Goal: Task Accomplishment & Management: Use online tool/utility

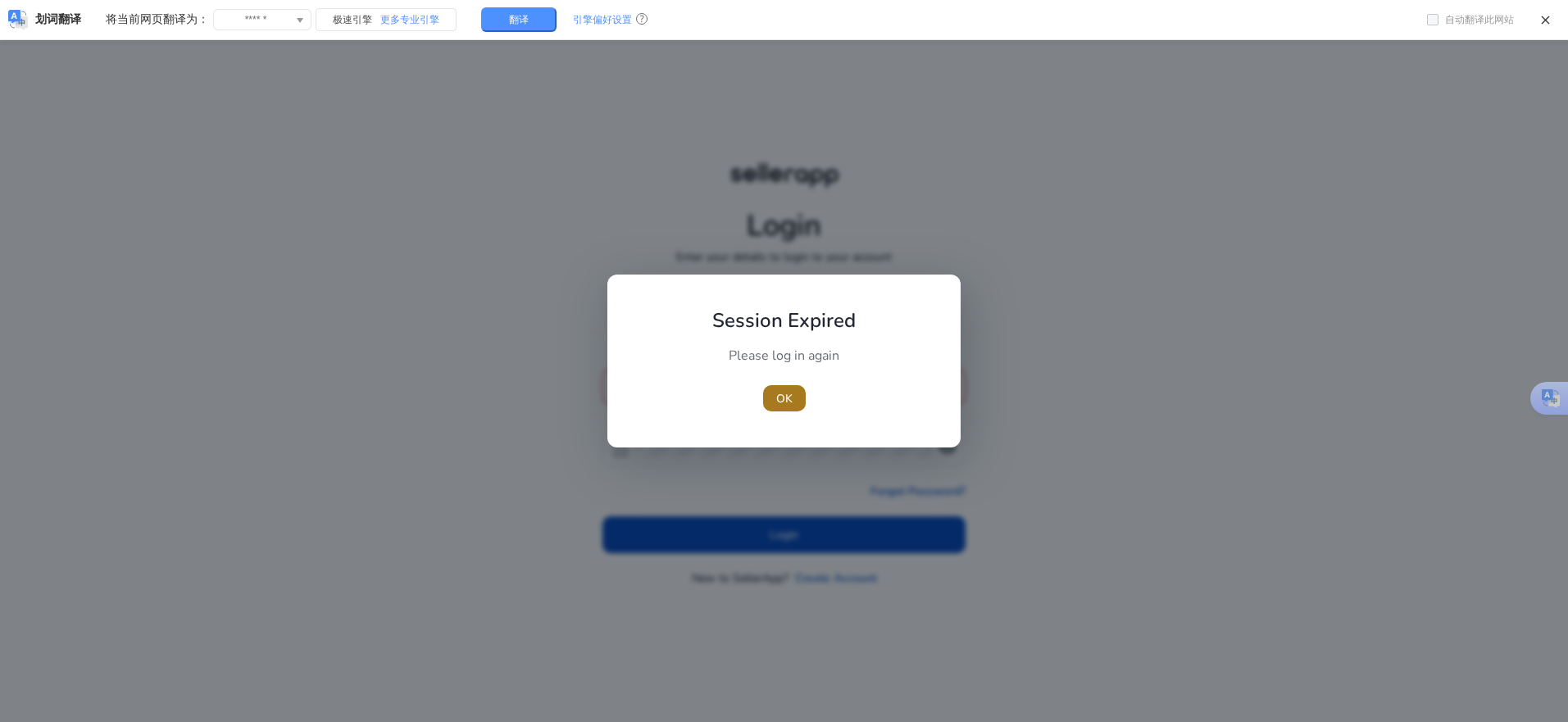
click at [777, 405] on span "OK" at bounding box center [784, 399] width 17 height 18
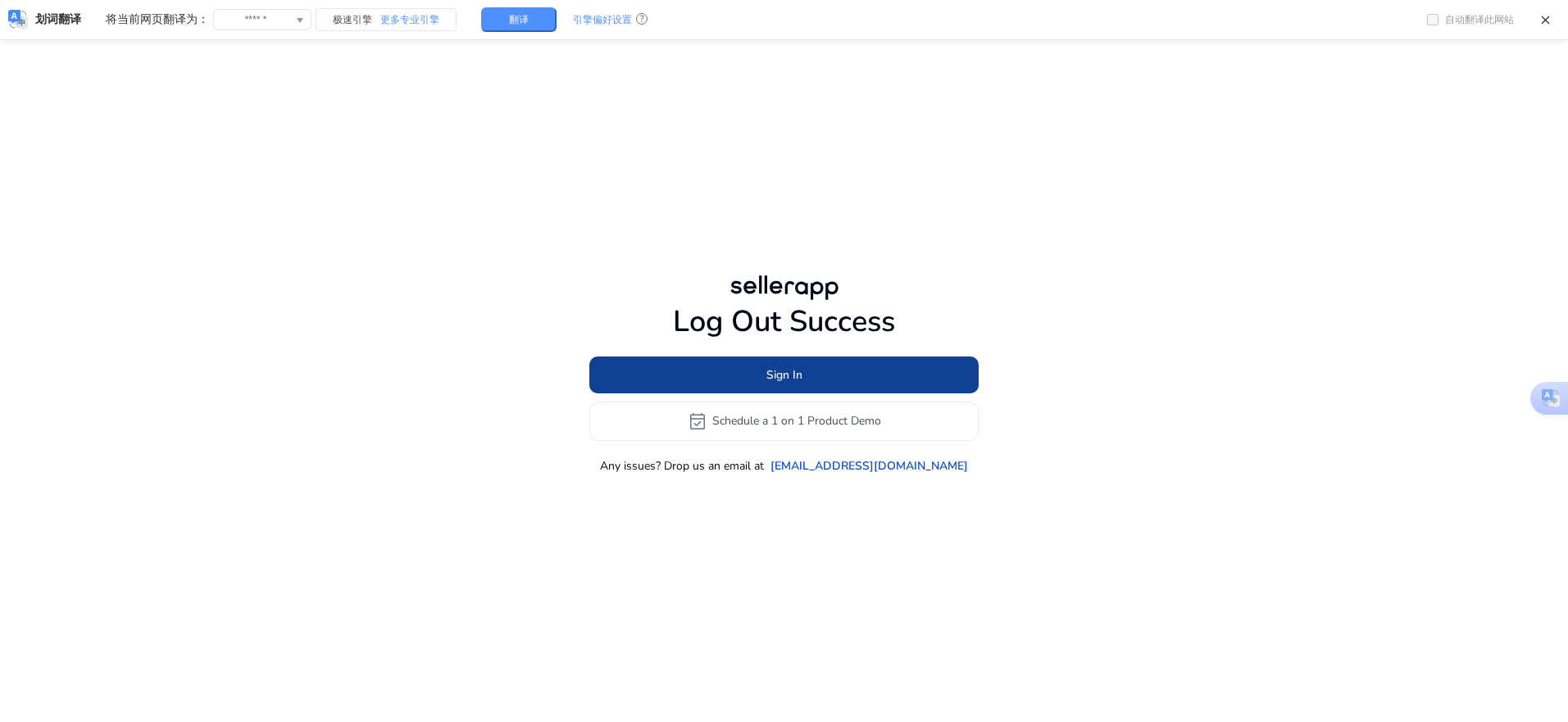
click at [741, 367] on span at bounding box center [784, 374] width 390 height 39
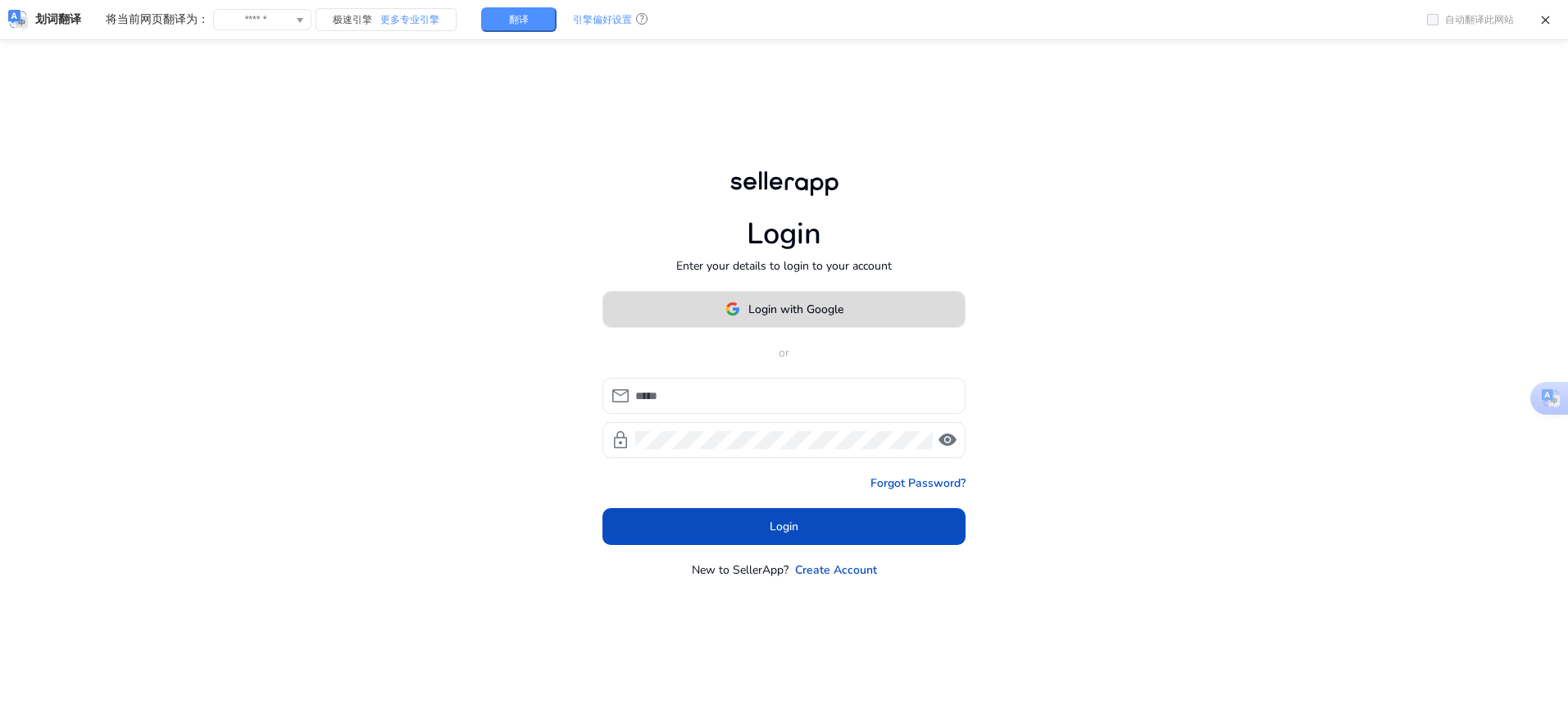
click at [696, 312] on span at bounding box center [784, 308] width 361 height 39
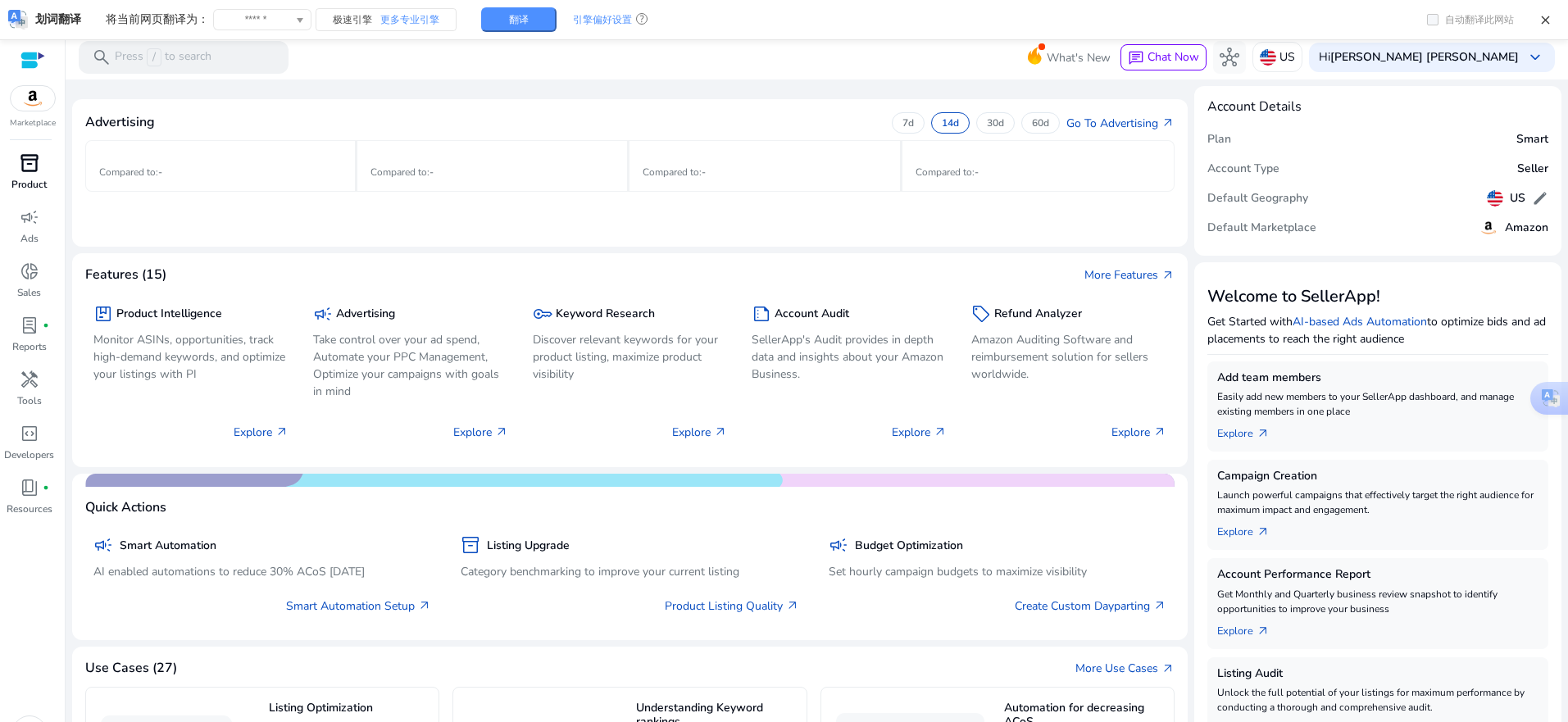
click at [26, 173] on span "inventory_2" at bounding box center [28, 162] width 19 height 19
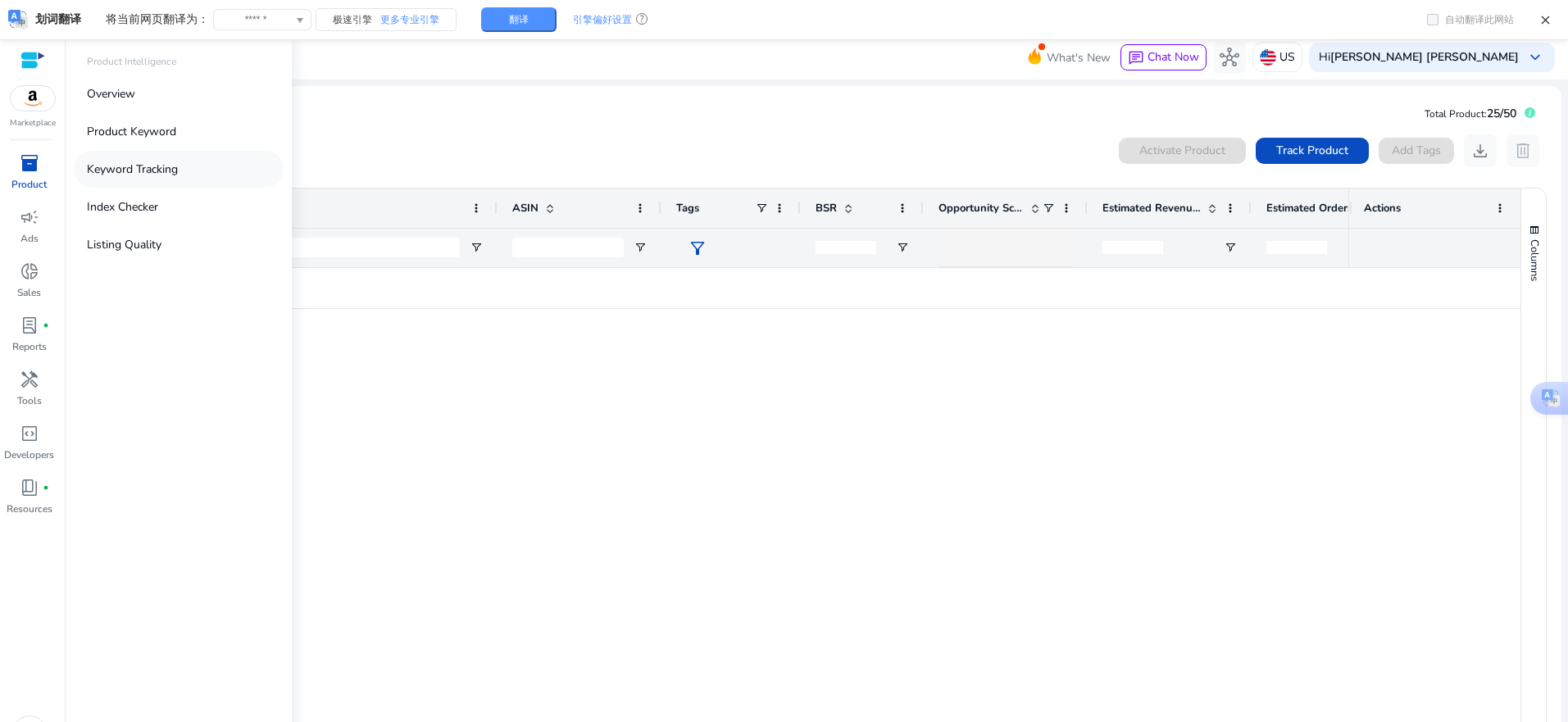
click at [134, 167] on p "Keyword Tracking" at bounding box center [132, 169] width 91 height 18
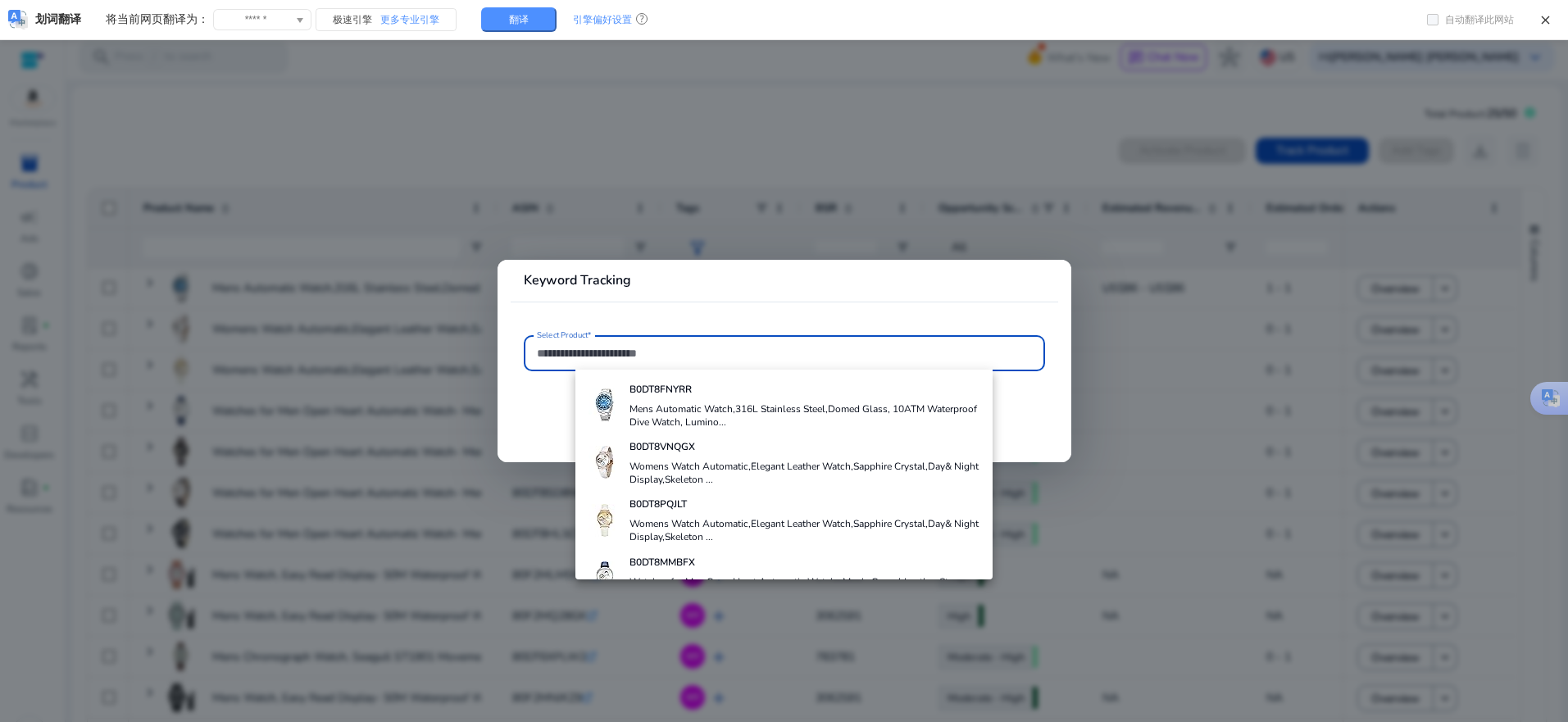
click at [684, 136] on div at bounding box center [784, 361] width 1568 height 722
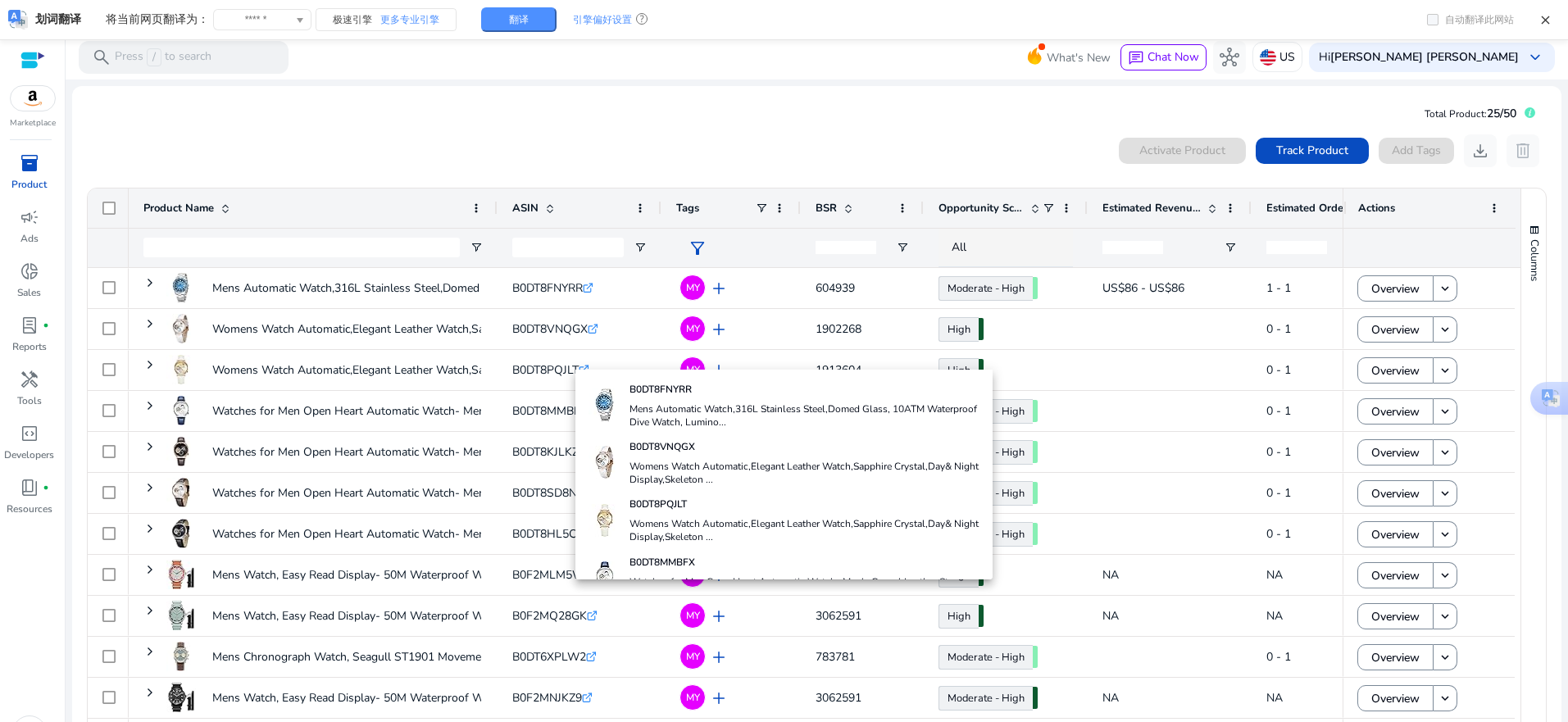
scroll to position [34, 0]
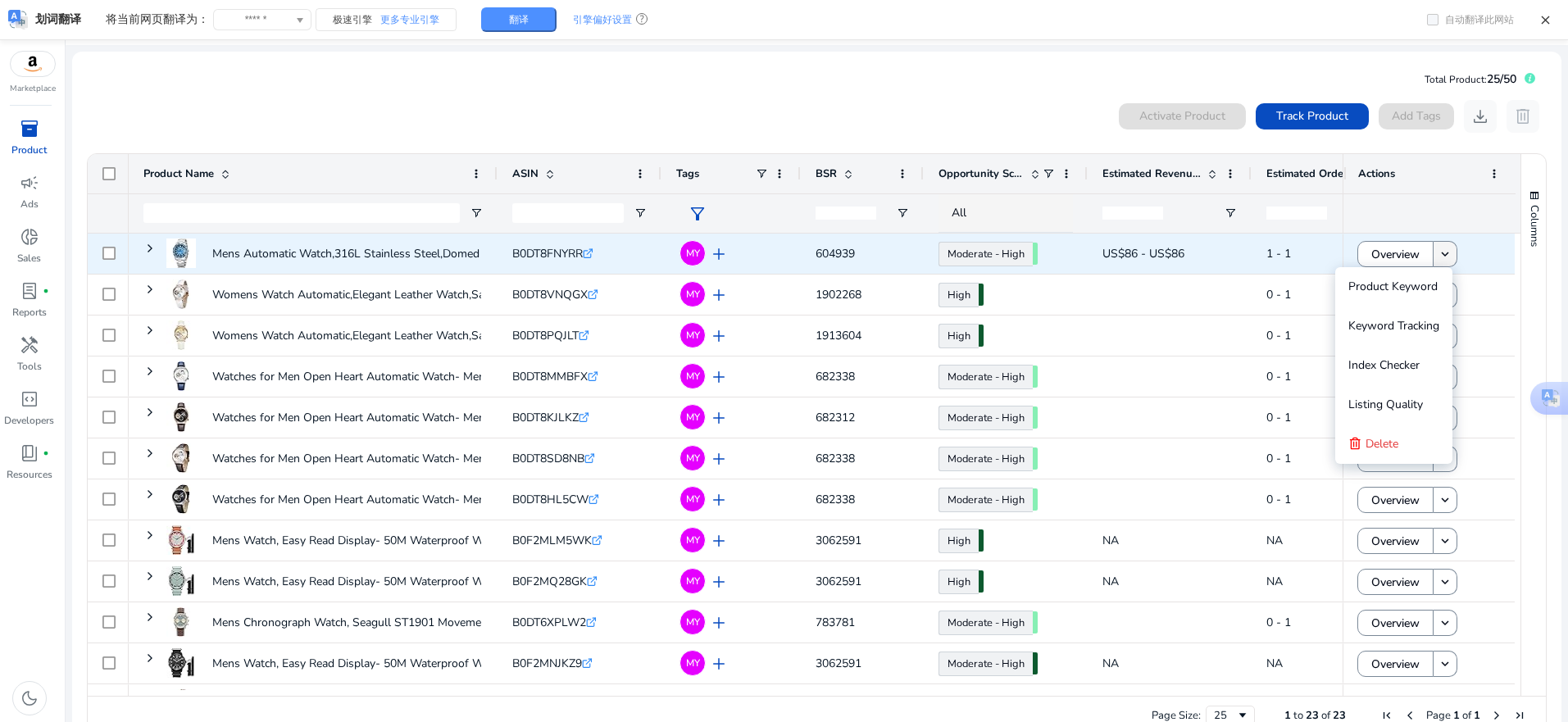
click at [1443, 253] on mat-icon "keyboard_arrow_down" at bounding box center [1446, 254] width 15 height 15
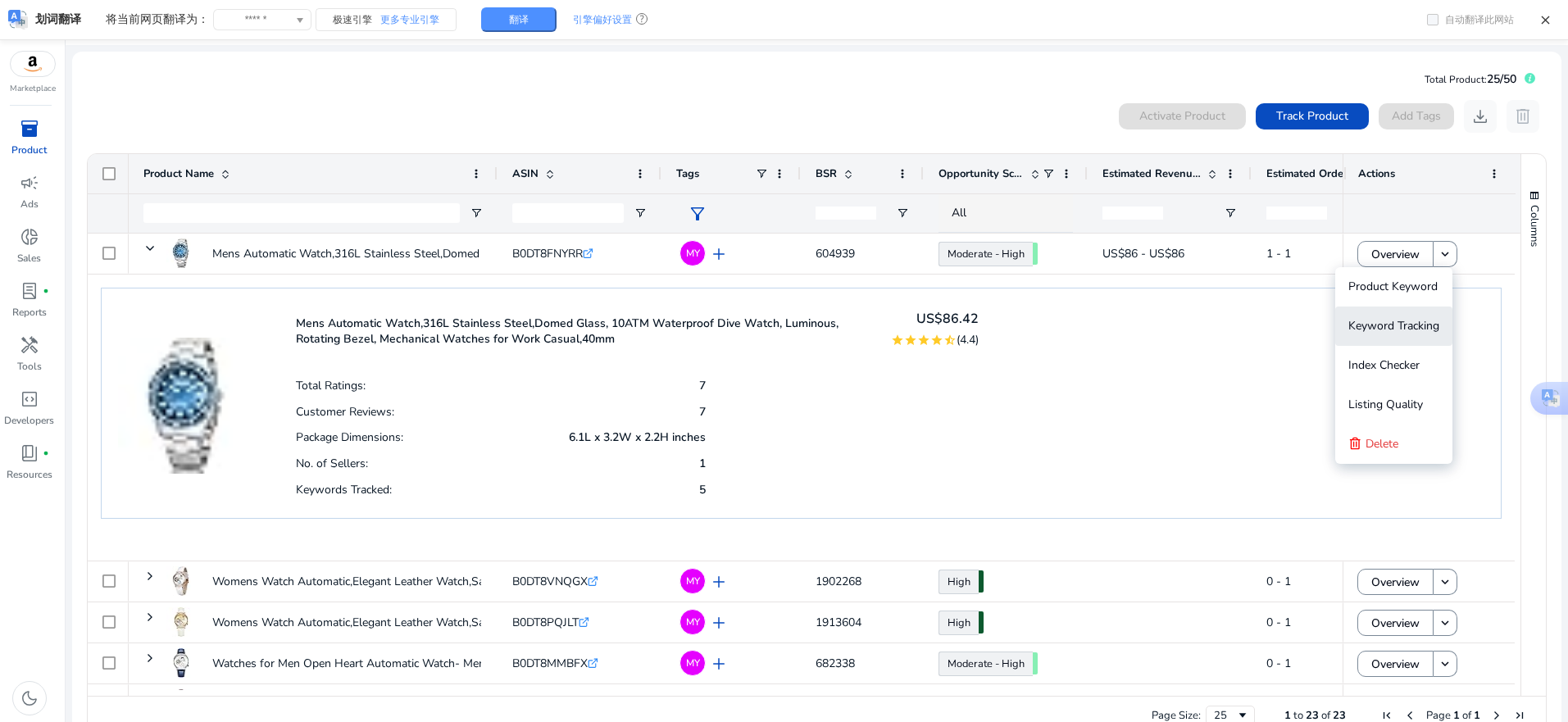
click at [1419, 317] on span "Keyword Tracking" at bounding box center [1394, 326] width 91 height 33
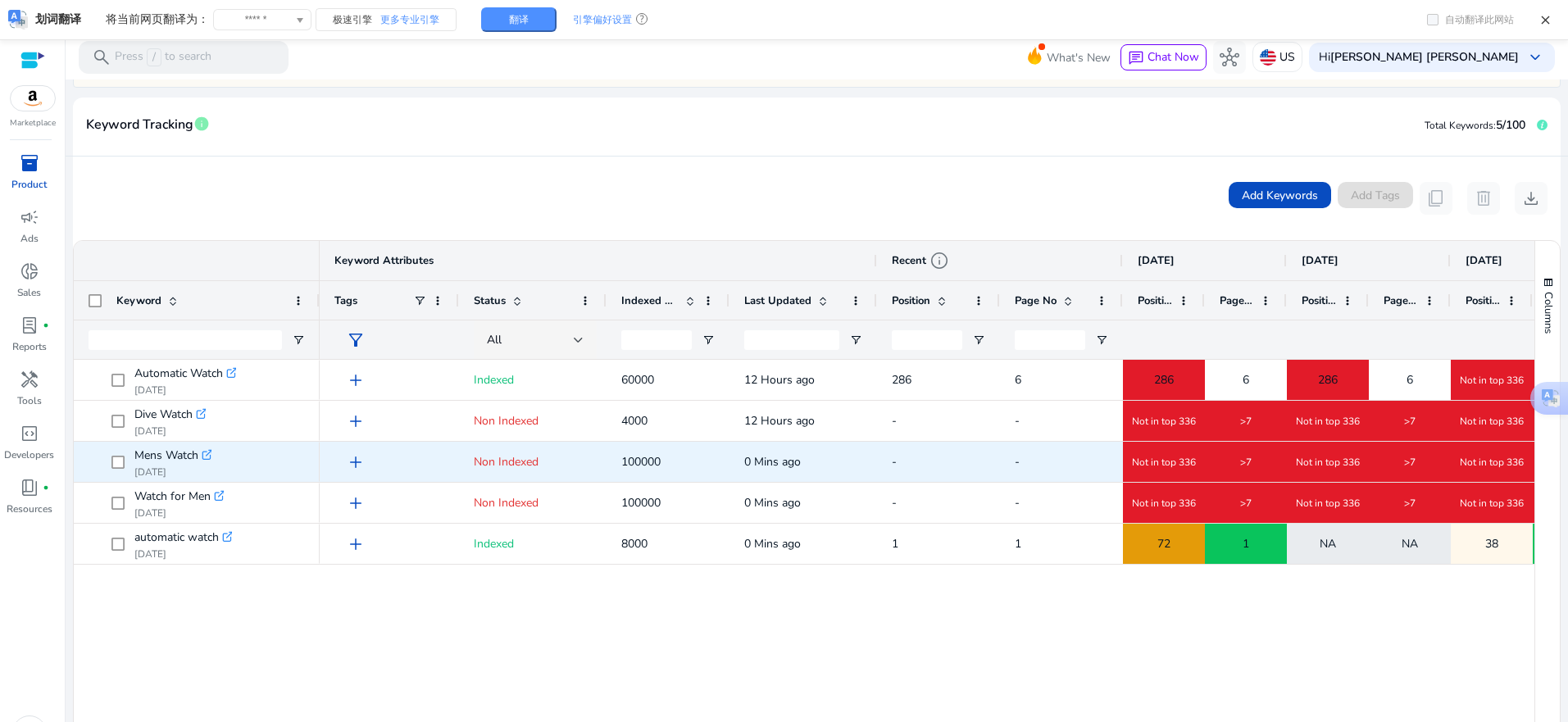
scroll to position [286, 0]
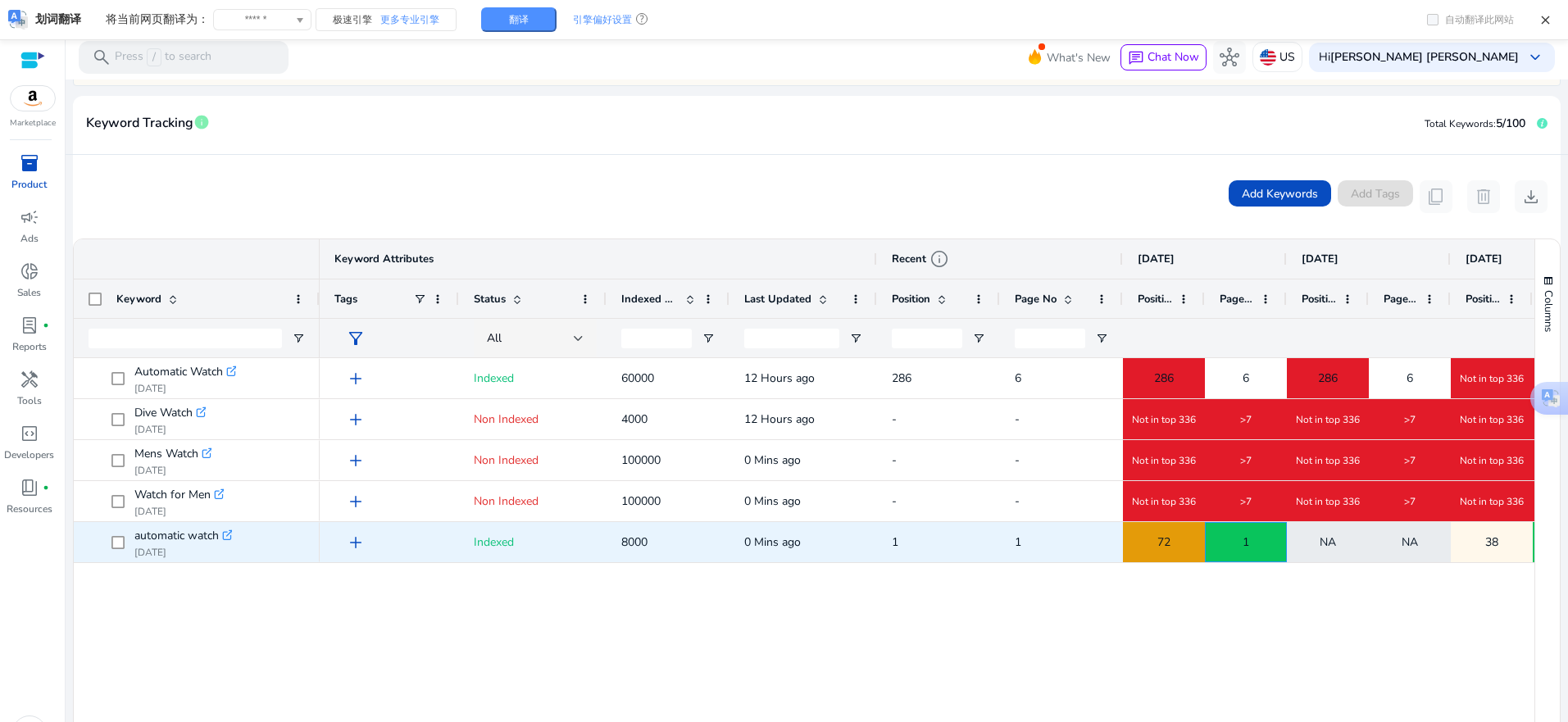
drag, startPoint x: 1256, startPoint y: 544, endPoint x: 1243, endPoint y: 553, distance: 15.8
click at [1243, 553] on div "1" at bounding box center [1246, 542] width 80 height 34
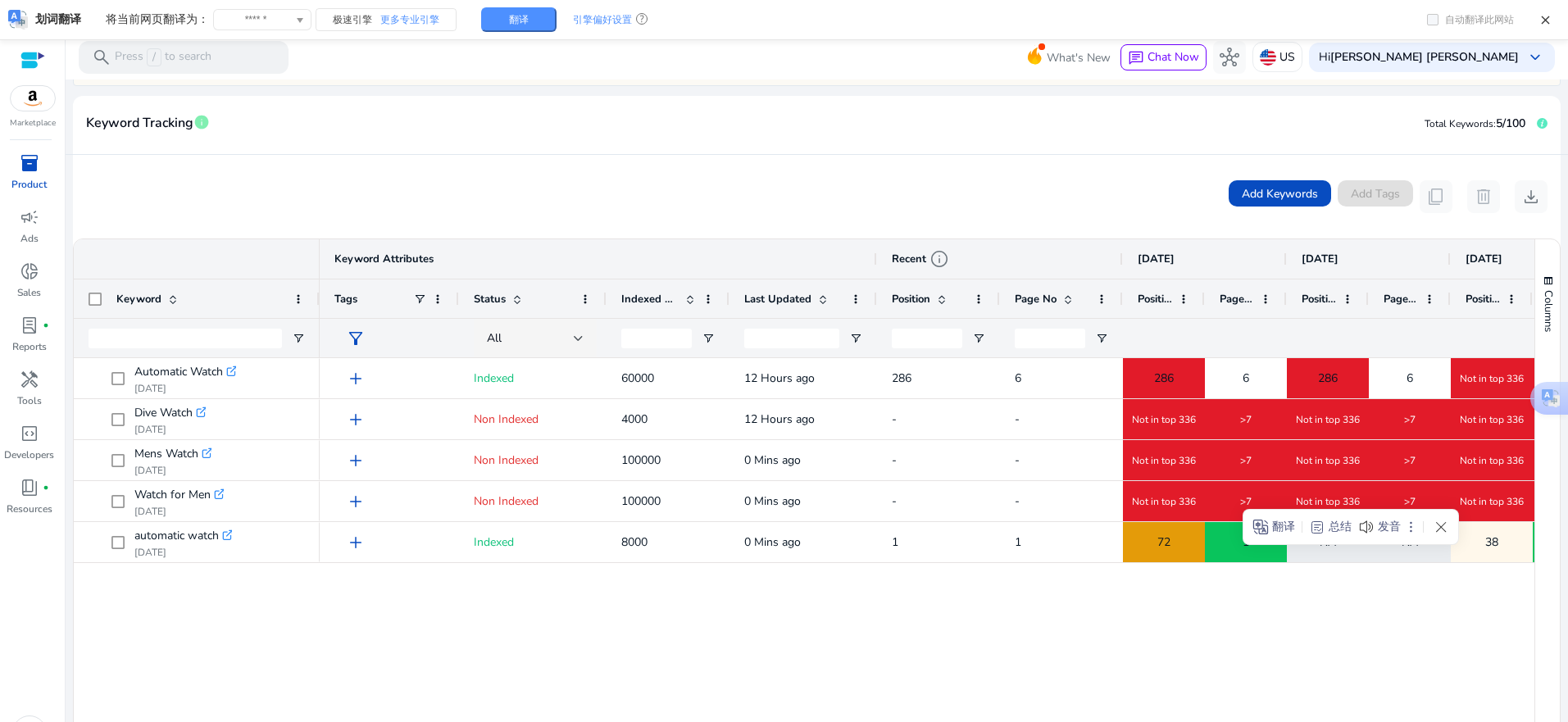
click at [499, 628] on div "add Indexed 60000 12 Hours ago 286 6 286 6 286 6 Not in top 336 >7 NA add Non I…" at bounding box center [927, 570] width 1215 height 425
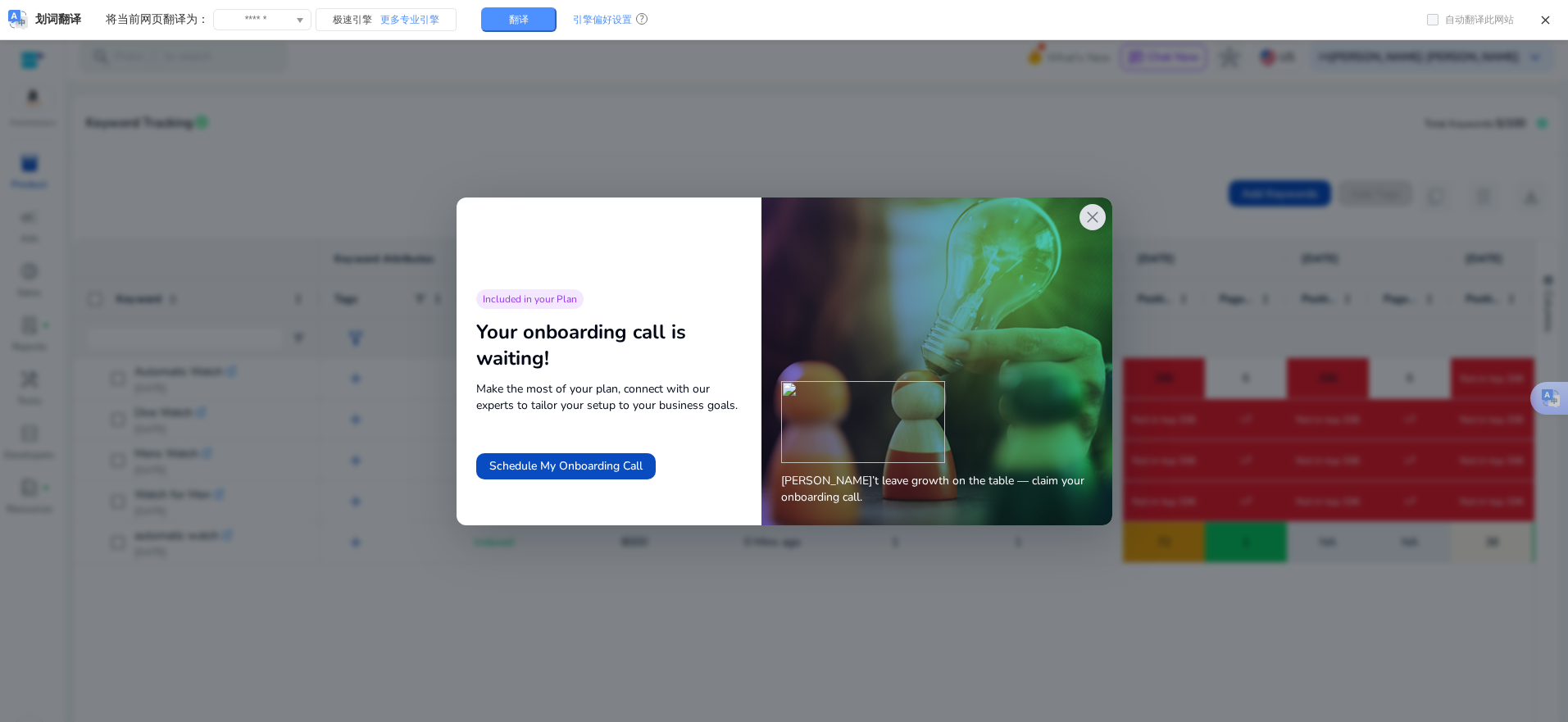
click at [1089, 223] on span "close" at bounding box center [1092, 216] width 19 height 19
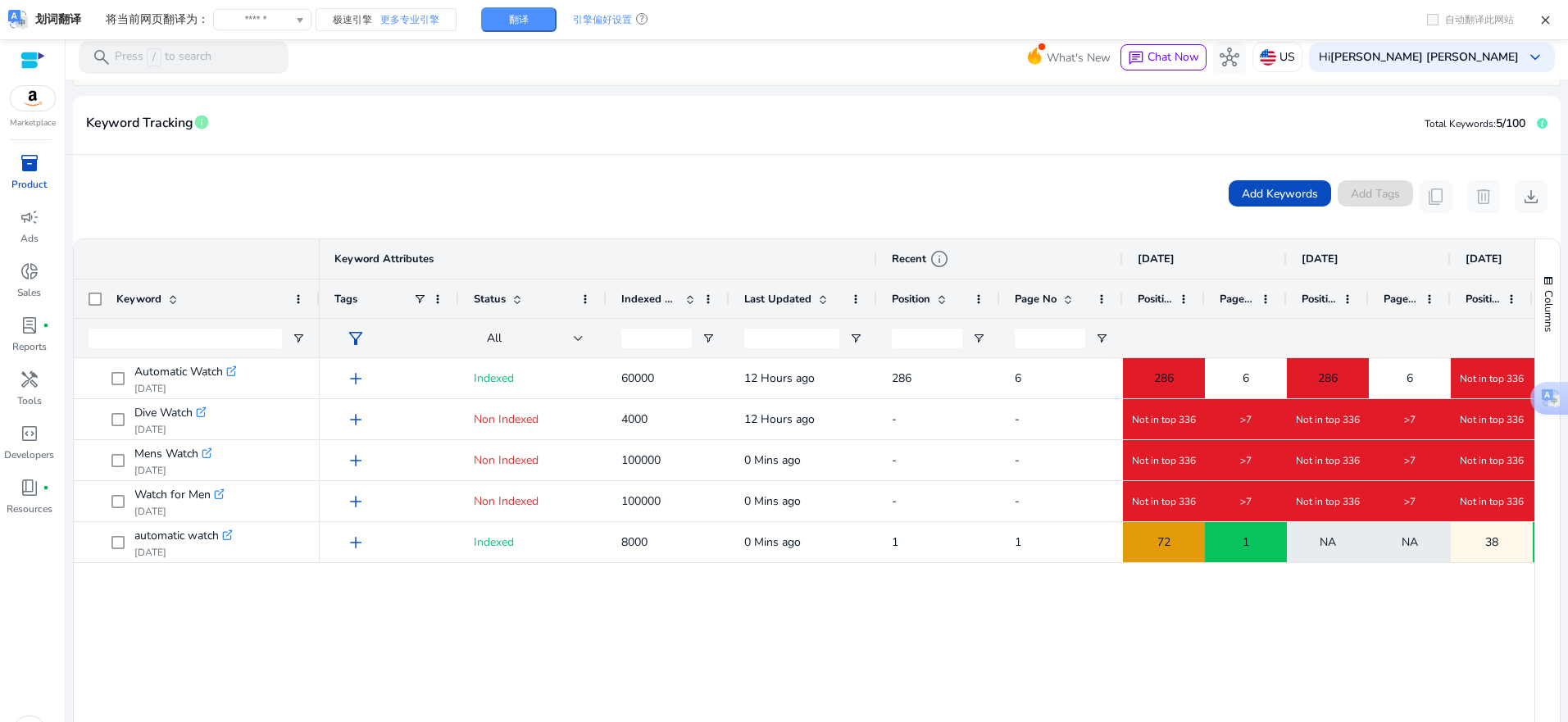
click at [737, 205] on div "Add Keywords Add Tags content_copy delete download" at bounding box center [817, 196] width 1462 height 33
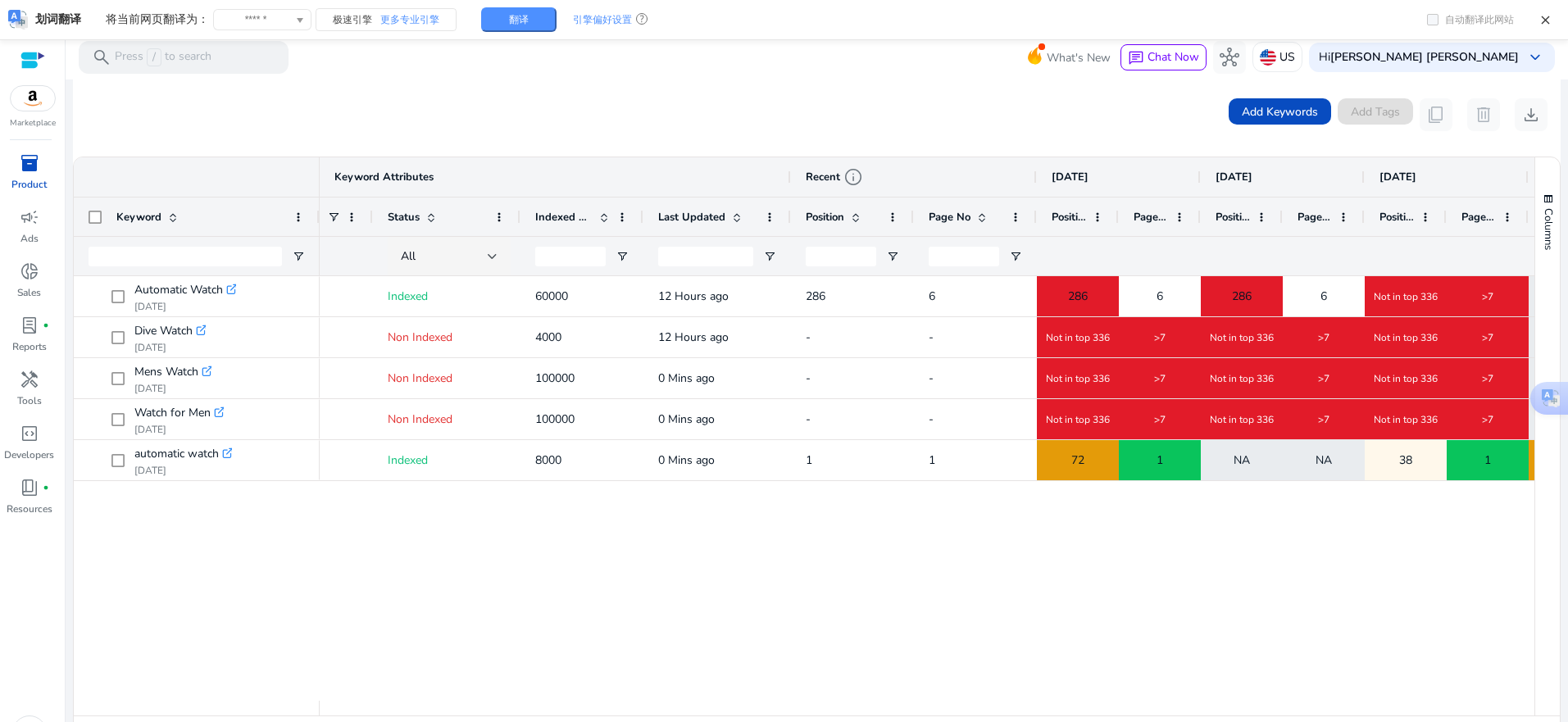
scroll to position [0, 0]
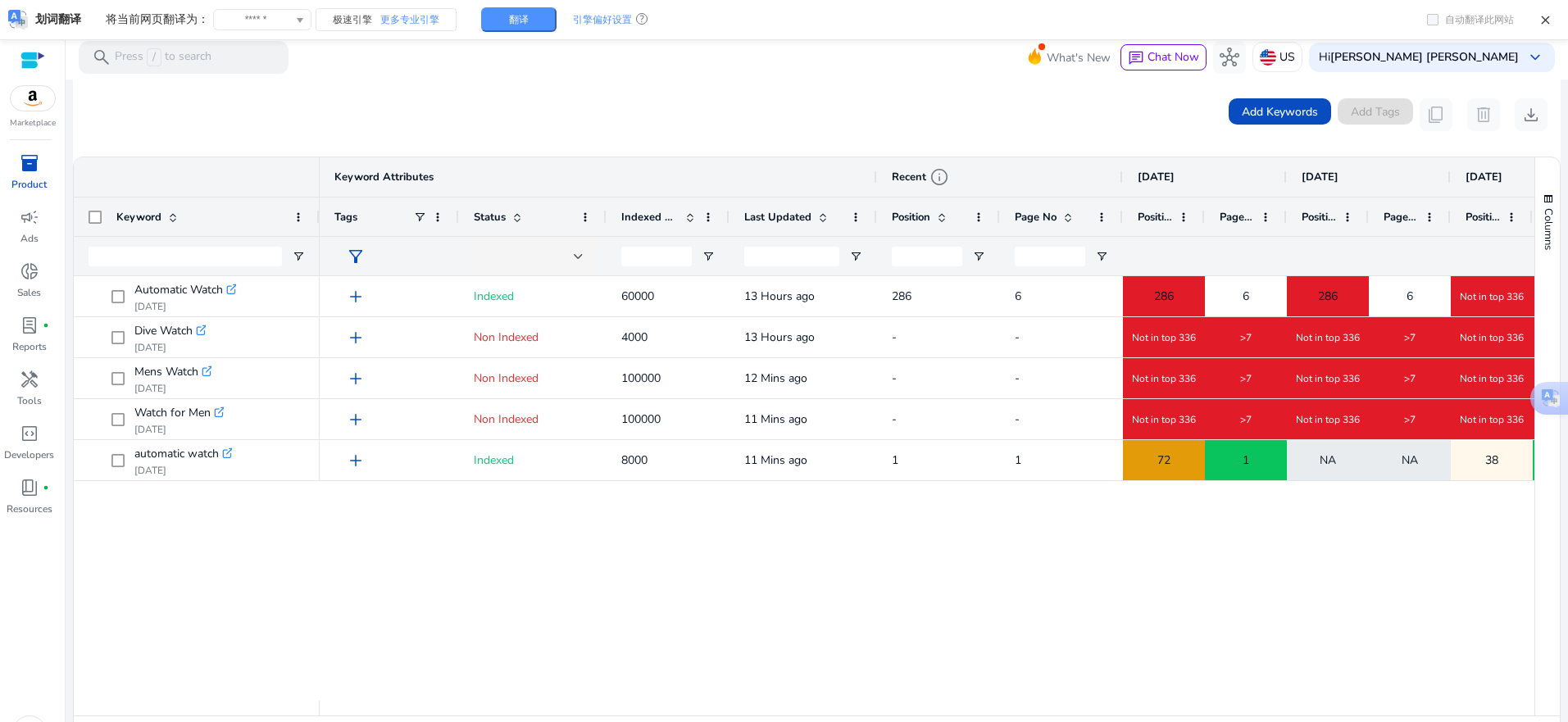
click at [495, 652] on div "6 286 6 286 6 Not in top 336 >7 NA 13 Hours ago 286 60000 add Indexed - Not in …" at bounding box center [927, 488] width 1215 height 425
